Goal: Task Accomplishment & Management: Manage account settings

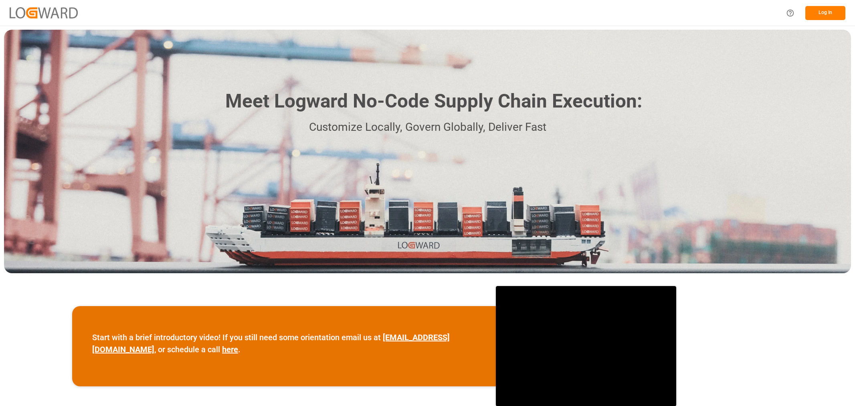
click at [821, 18] on button "Log In" at bounding box center [826, 13] width 40 height 14
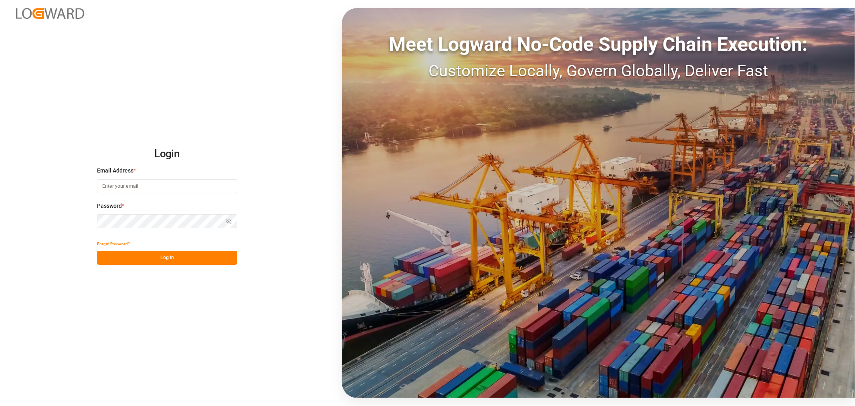
click at [130, 181] on input at bounding box center [167, 186] width 140 height 14
type input "[PERSON_NAME][EMAIL_ADDRESS][PERSON_NAME][DOMAIN_NAME]"
click at [231, 225] on button "Show password" at bounding box center [229, 221] width 17 height 14
click at [139, 255] on button "Log In" at bounding box center [167, 258] width 140 height 14
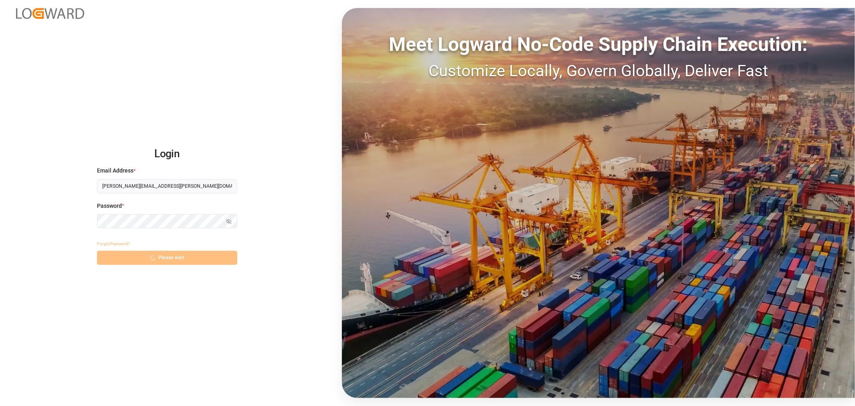
click at [161, 259] on div "Forgot Password? Please wait" at bounding box center [167, 251] width 140 height 28
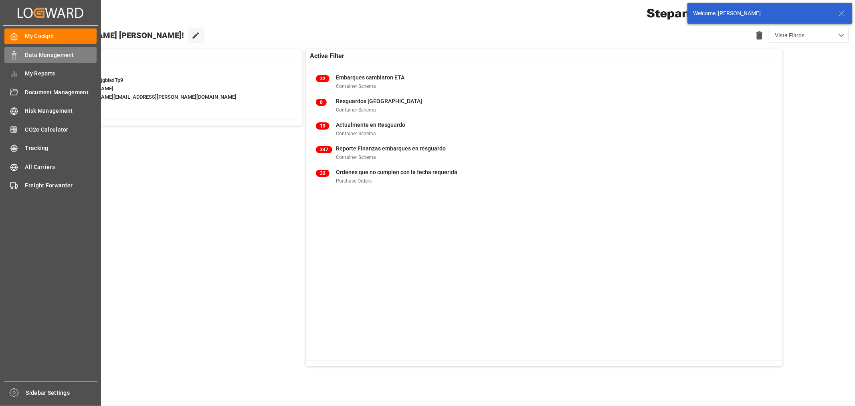
click at [17, 57] on icon at bounding box center [14, 55] width 8 height 8
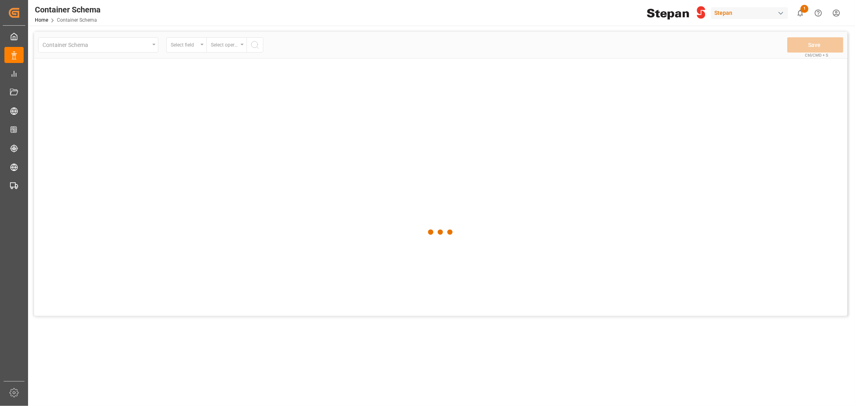
click at [343, 5] on div "Container Schema Home Container Schema Stepan 1 Notifications Only show unread …" at bounding box center [438, 13] width 833 height 26
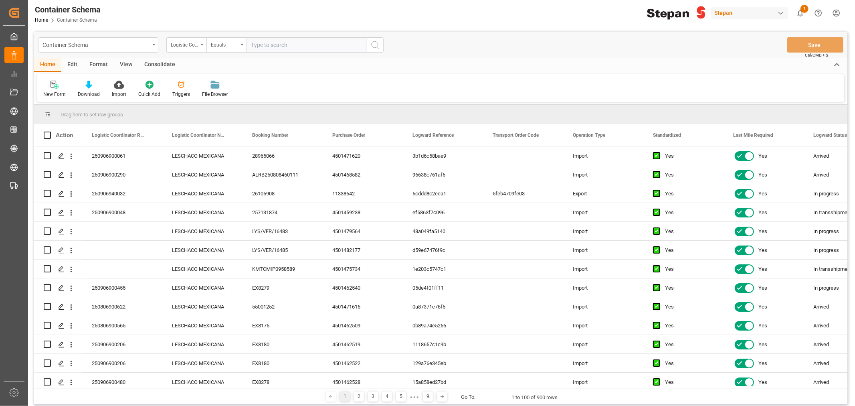
click at [832, 12] on html "Created by potrace 1.15, written by [PERSON_NAME] [DATE]-[DATE] Created by potr…" at bounding box center [427, 203] width 855 height 406
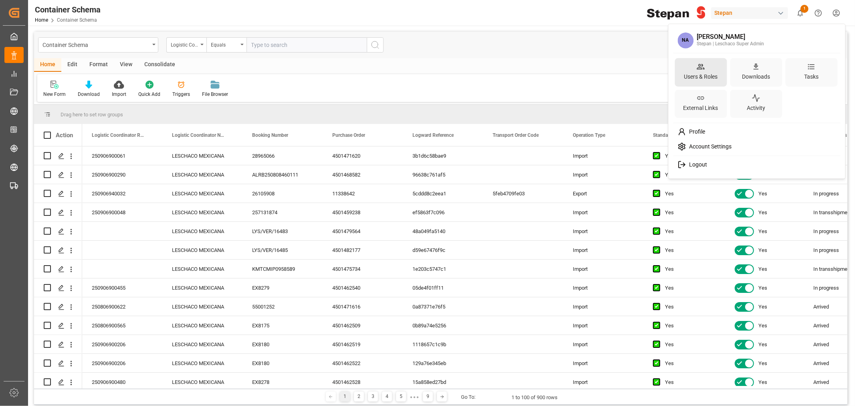
click at [703, 79] on div "Users & Roles" at bounding box center [701, 77] width 37 height 12
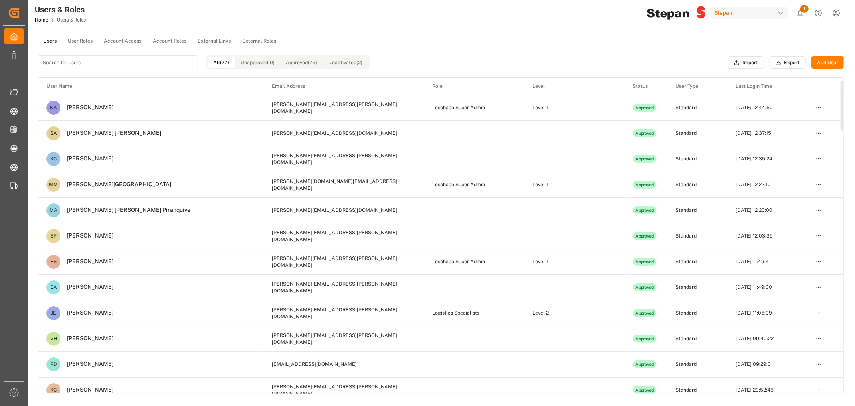
scroll to position [45, 0]
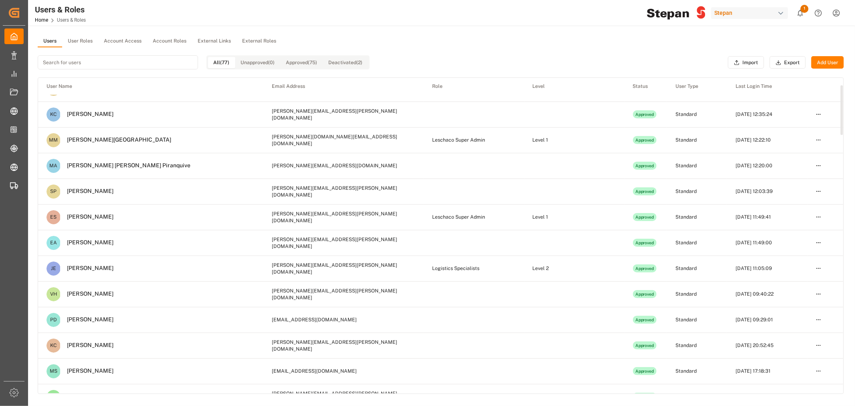
click at [90, 40] on button "User Roles" at bounding box center [80, 41] width 36 height 12
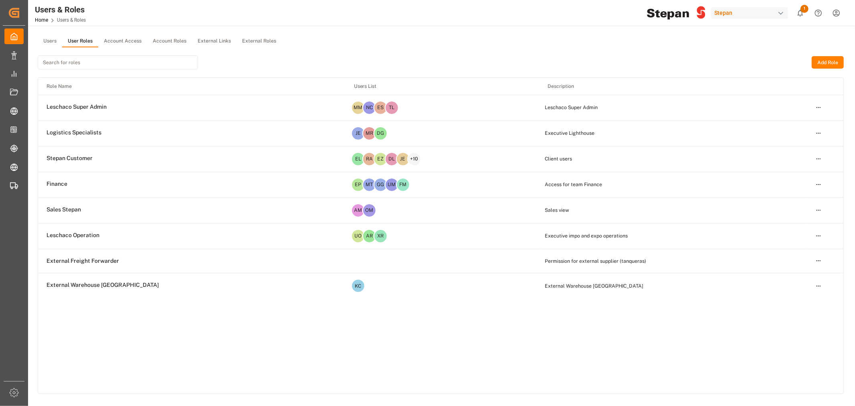
click at [814, 234] on html "Created by potrace 1.15, written by [PERSON_NAME] [DATE]-[DATE] Created by potr…" at bounding box center [427, 203] width 855 height 406
click at [795, 247] on div "Edit" at bounding box center [802, 250] width 41 height 11
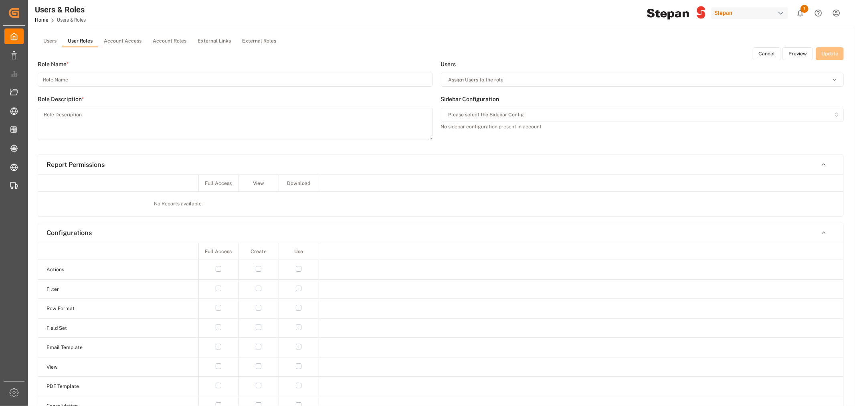
type input "Leschaco Operation"
type textarea "Executive impo and expo operations"
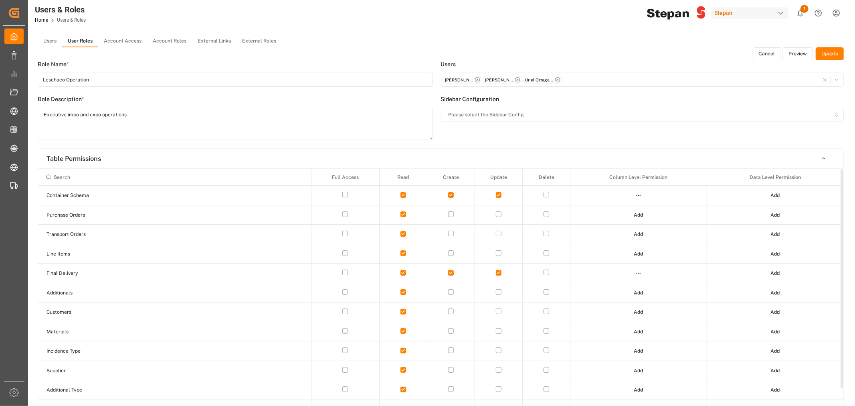
click at [640, 195] on html "Created by potrace 1.15, written by [PERSON_NAME] [DATE]-[DATE] Created by potr…" at bounding box center [427, 203] width 855 height 406
click at [610, 210] on div "Edit" at bounding box center [622, 209] width 41 height 11
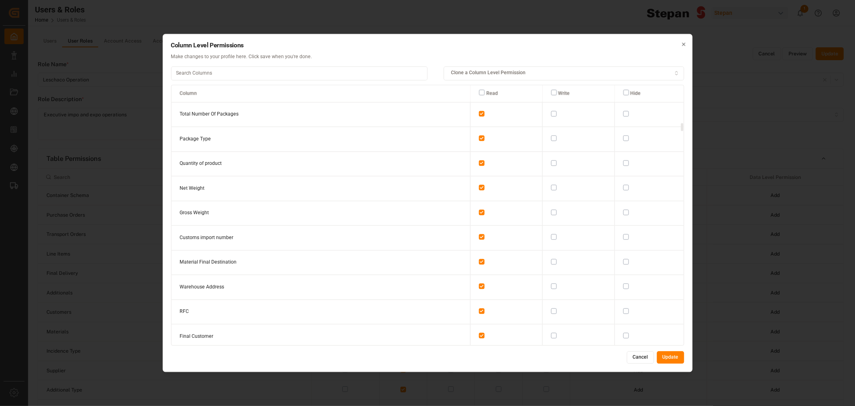
scroll to position [1203, 0]
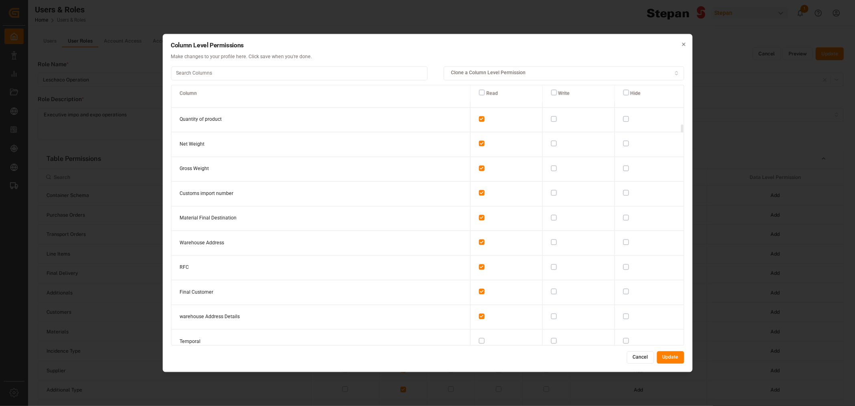
click at [551, 215] on button "button" at bounding box center [554, 218] width 6 height 6
click at [667, 357] on button "Update" at bounding box center [670, 357] width 27 height 13
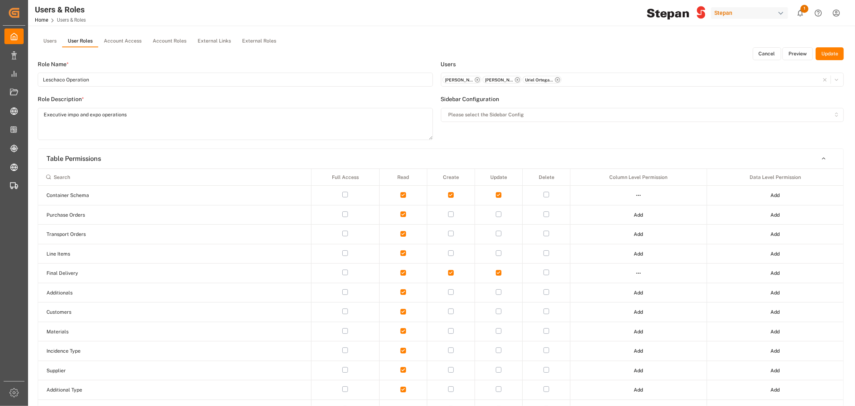
click at [829, 58] on button "Update" at bounding box center [830, 53] width 28 height 13
